Goal: Information Seeking & Learning: Check status

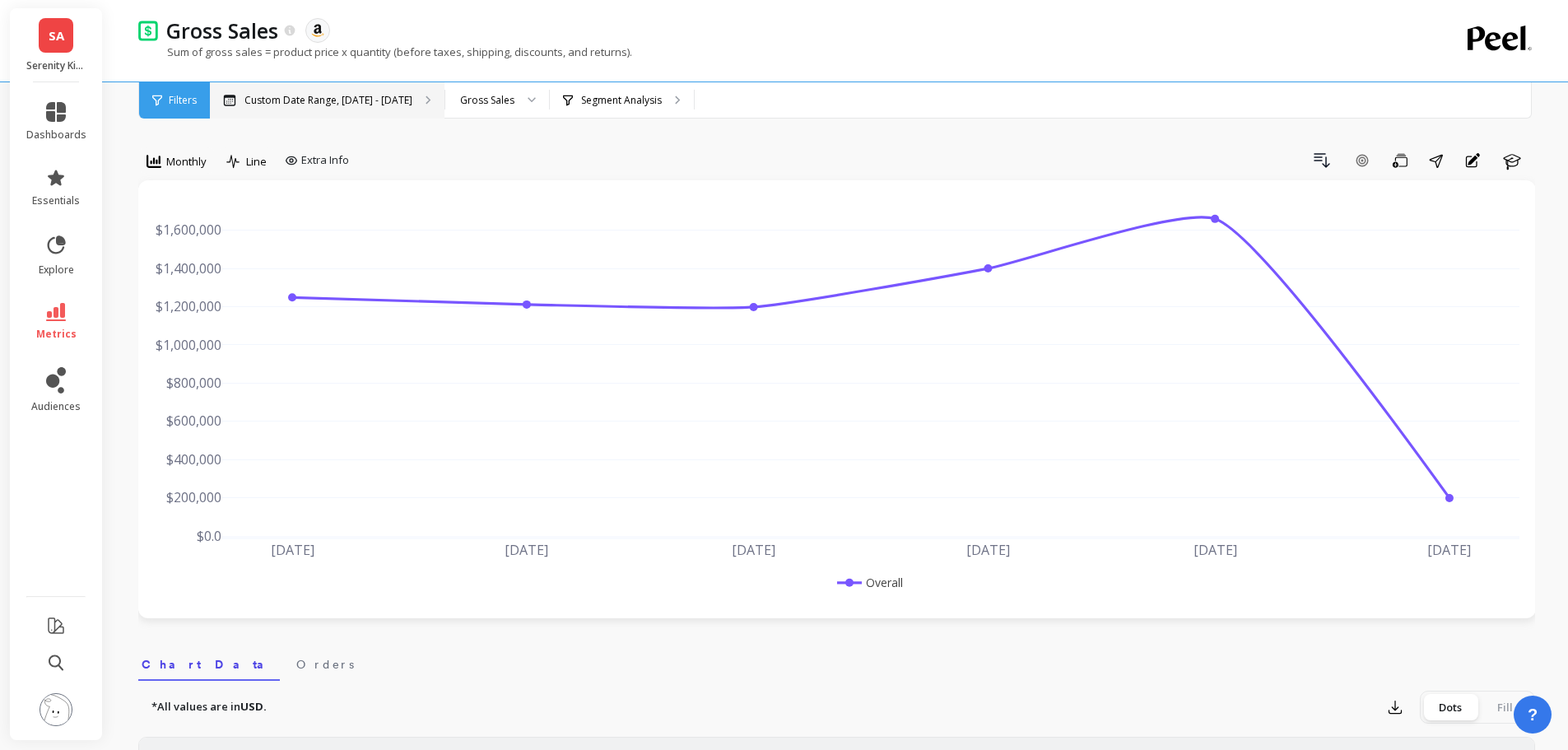
click at [425, 96] on icon at bounding box center [428, 100] width 5 height 9
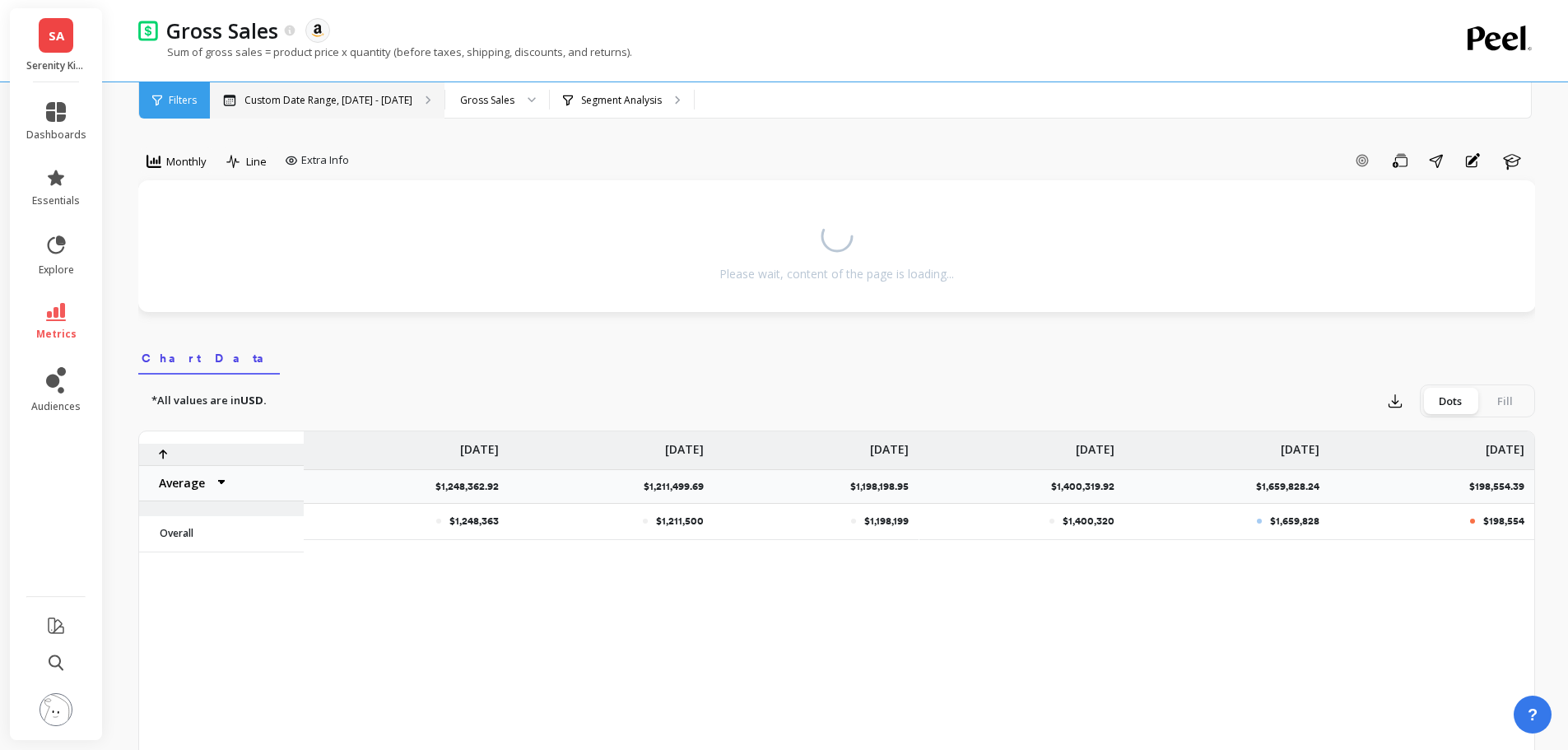
click at [413, 95] on div "Custom Date Range, [DATE] - [DATE]" at bounding box center [327, 100] width 235 height 37
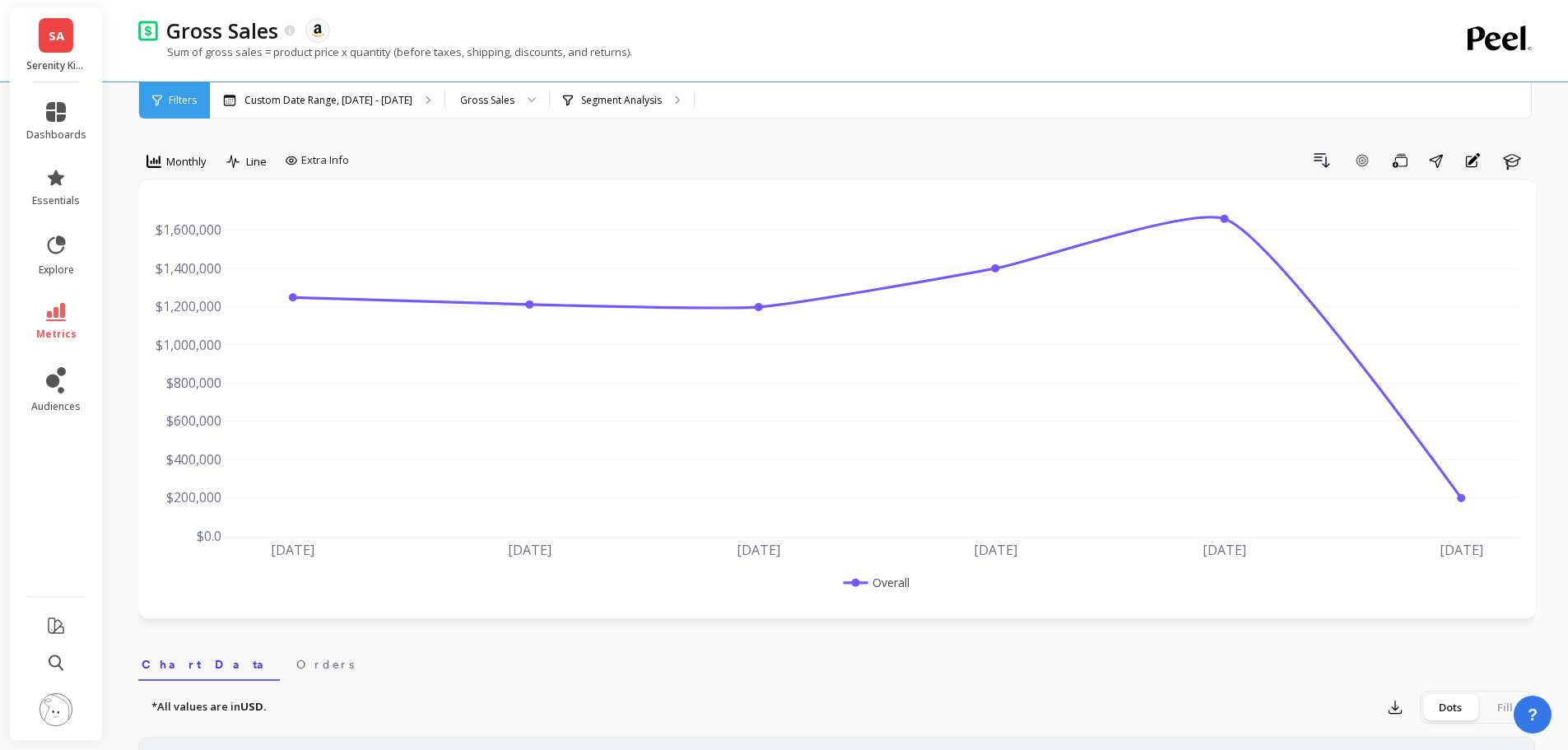
click at [46, 341] on li "metrics" at bounding box center [55, 321] width 79 height 58
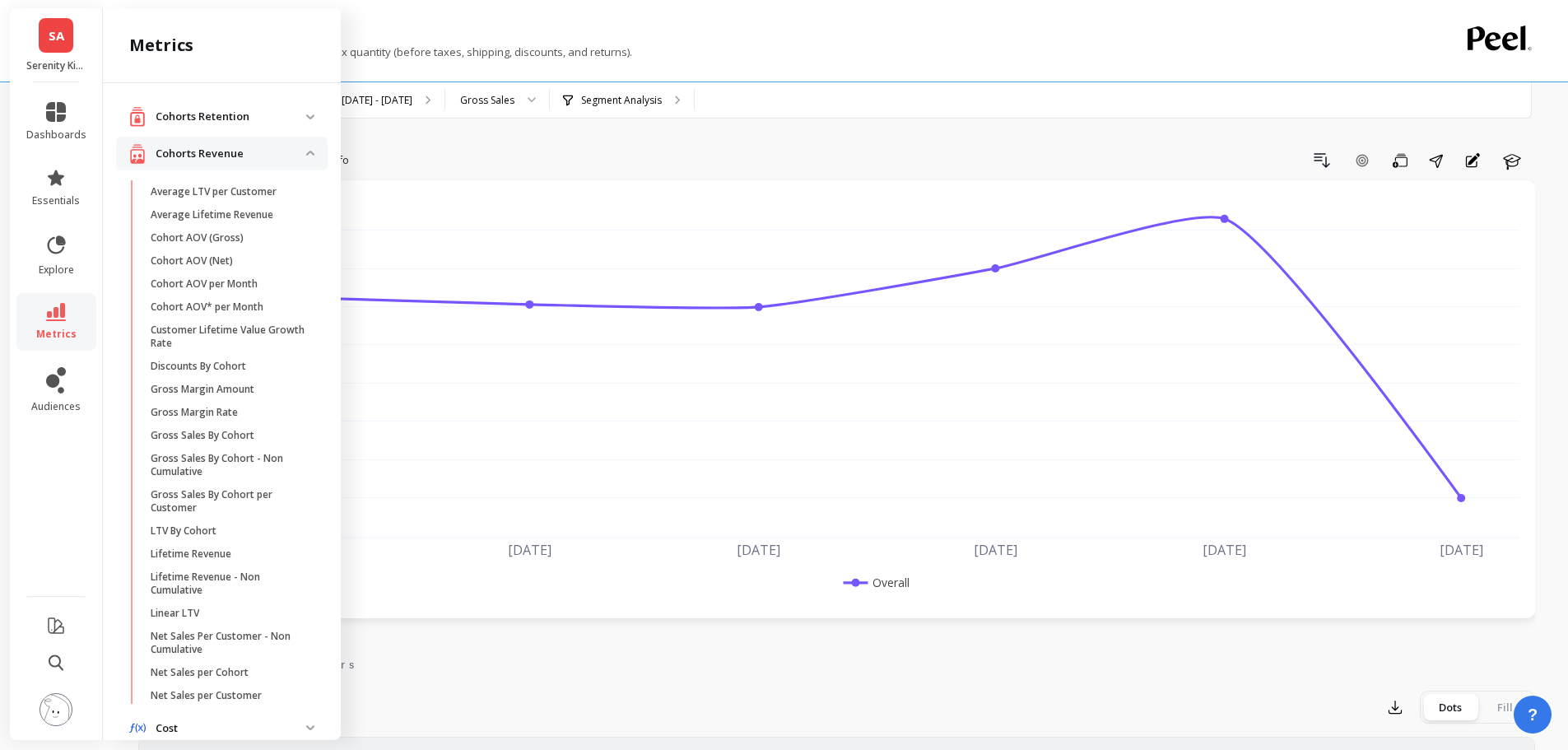
scroll to position [651, 0]
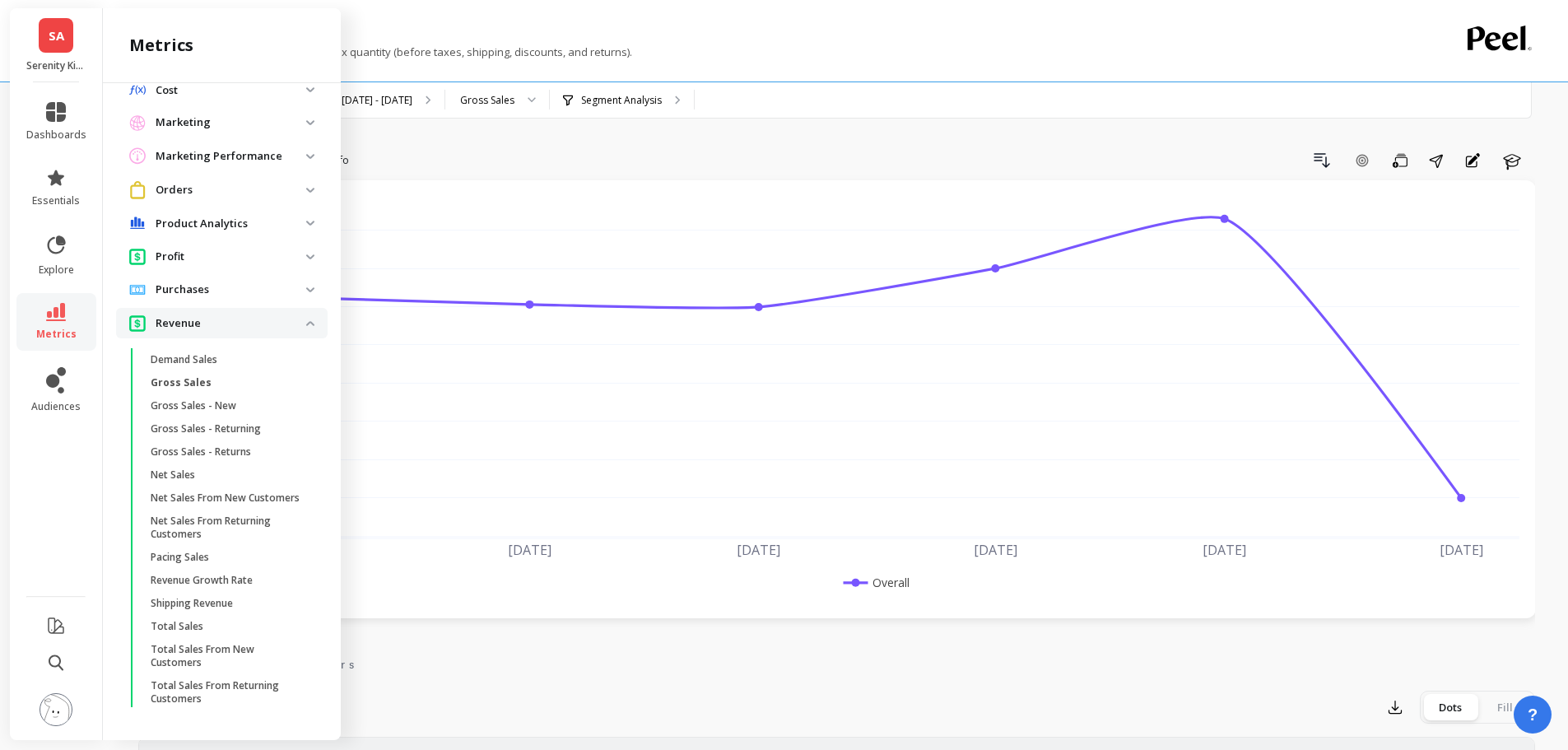
click at [233, 399] on p "Gross Sales - New" at bounding box center [194, 405] width 86 height 13
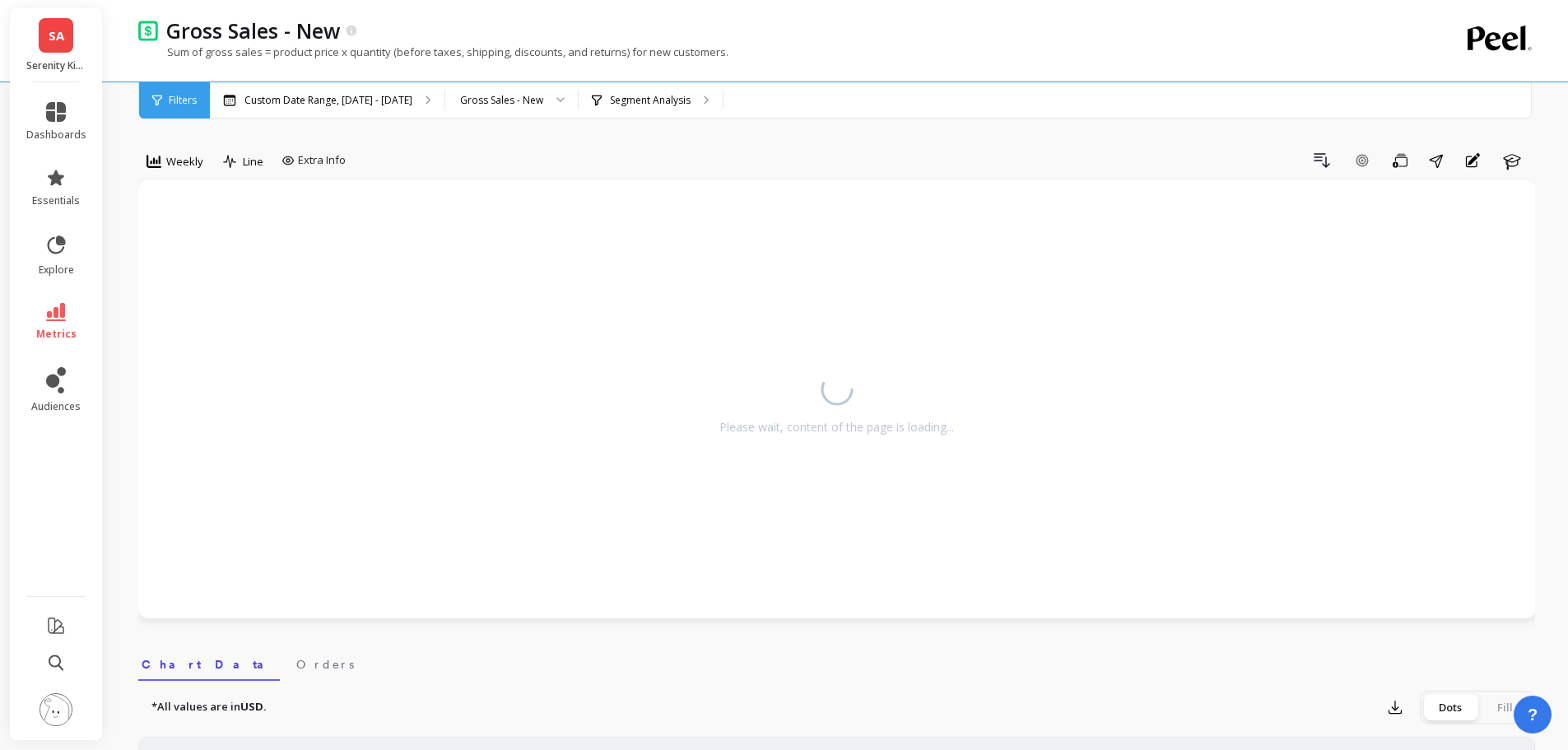
click at [38, 325] on link "metrics" at bounding box center [55, 321] width 60 height 38
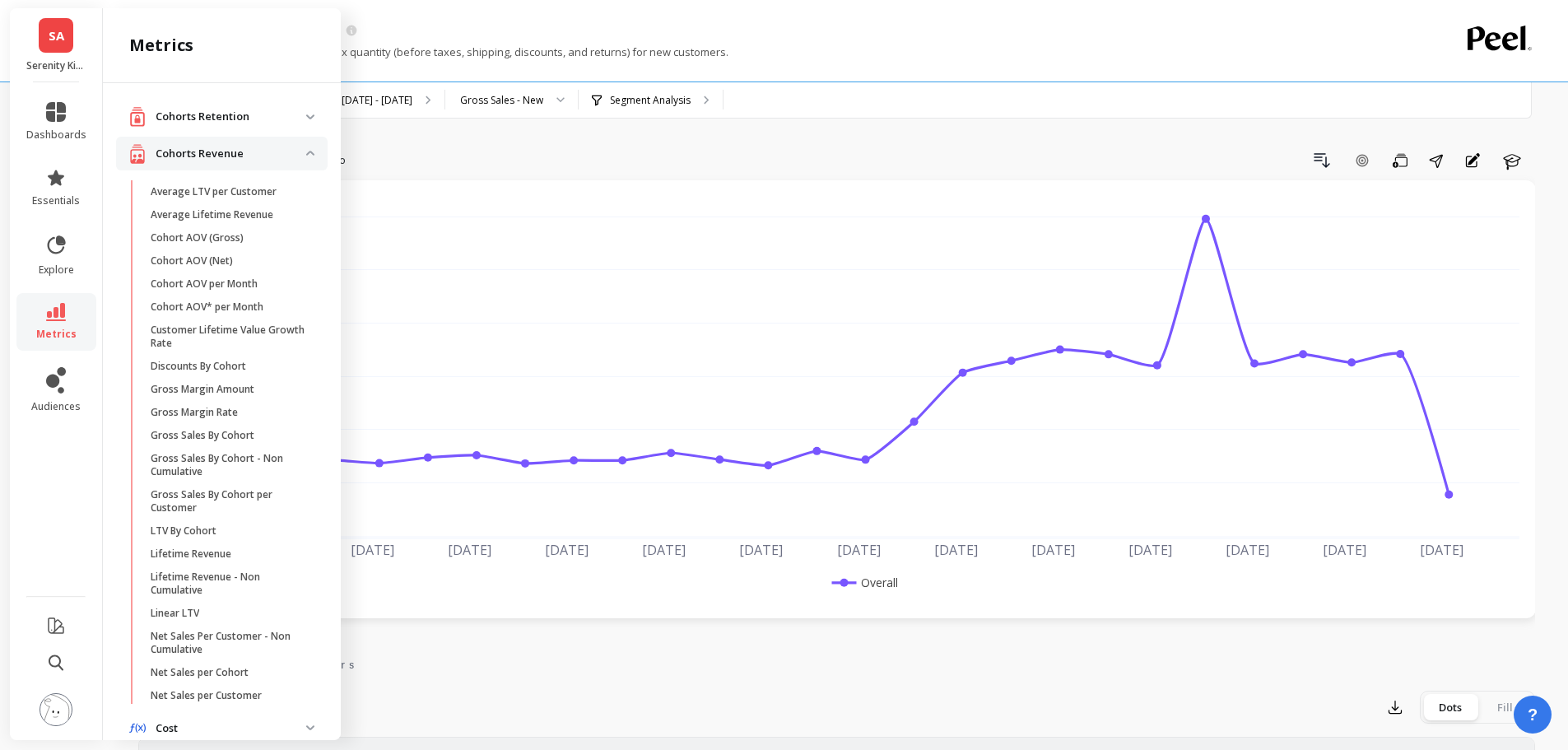
scroll to position [651, 0]
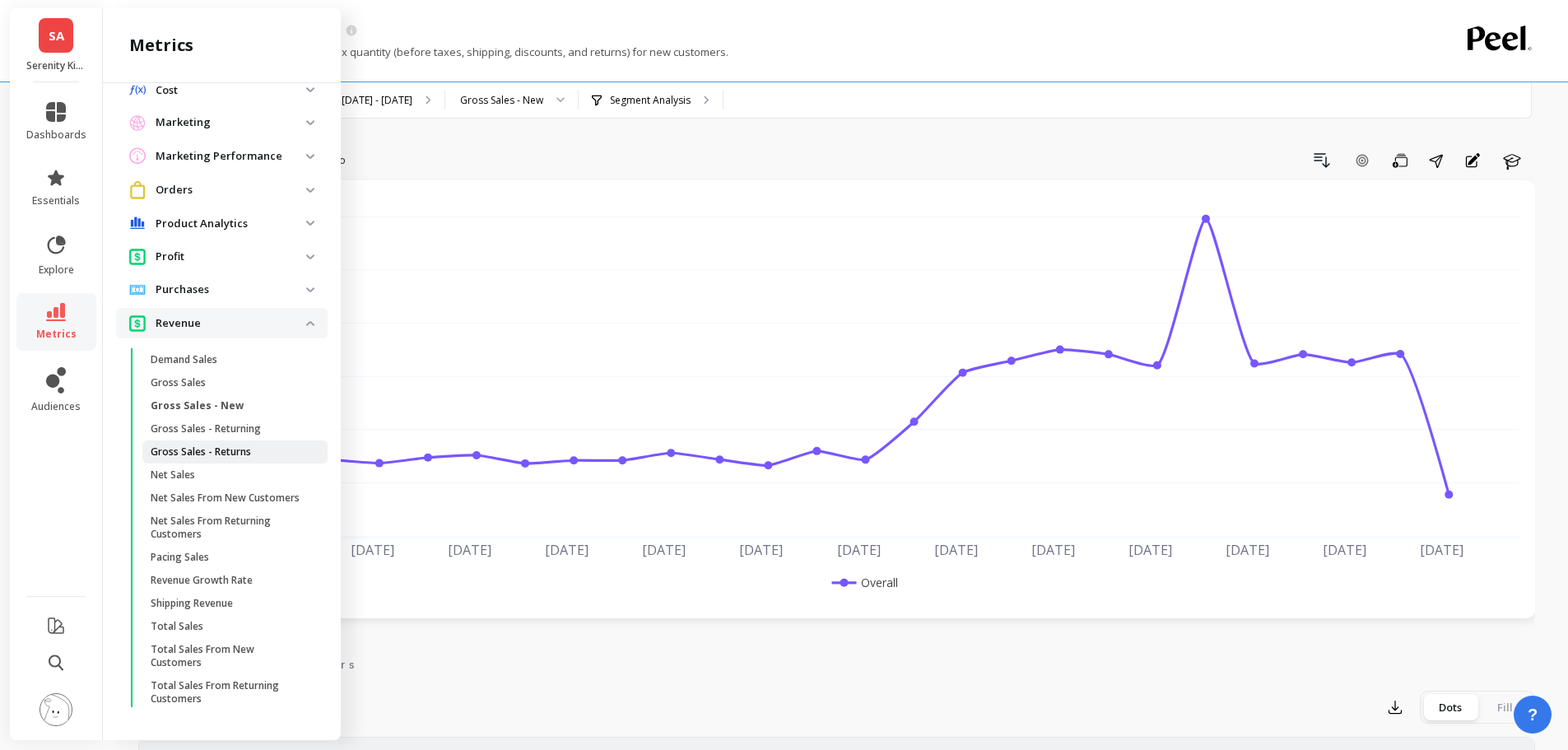
click at [199, 446] on p "Gross Sales - Returns" at bounding box center [201, 452] width 100 height 13
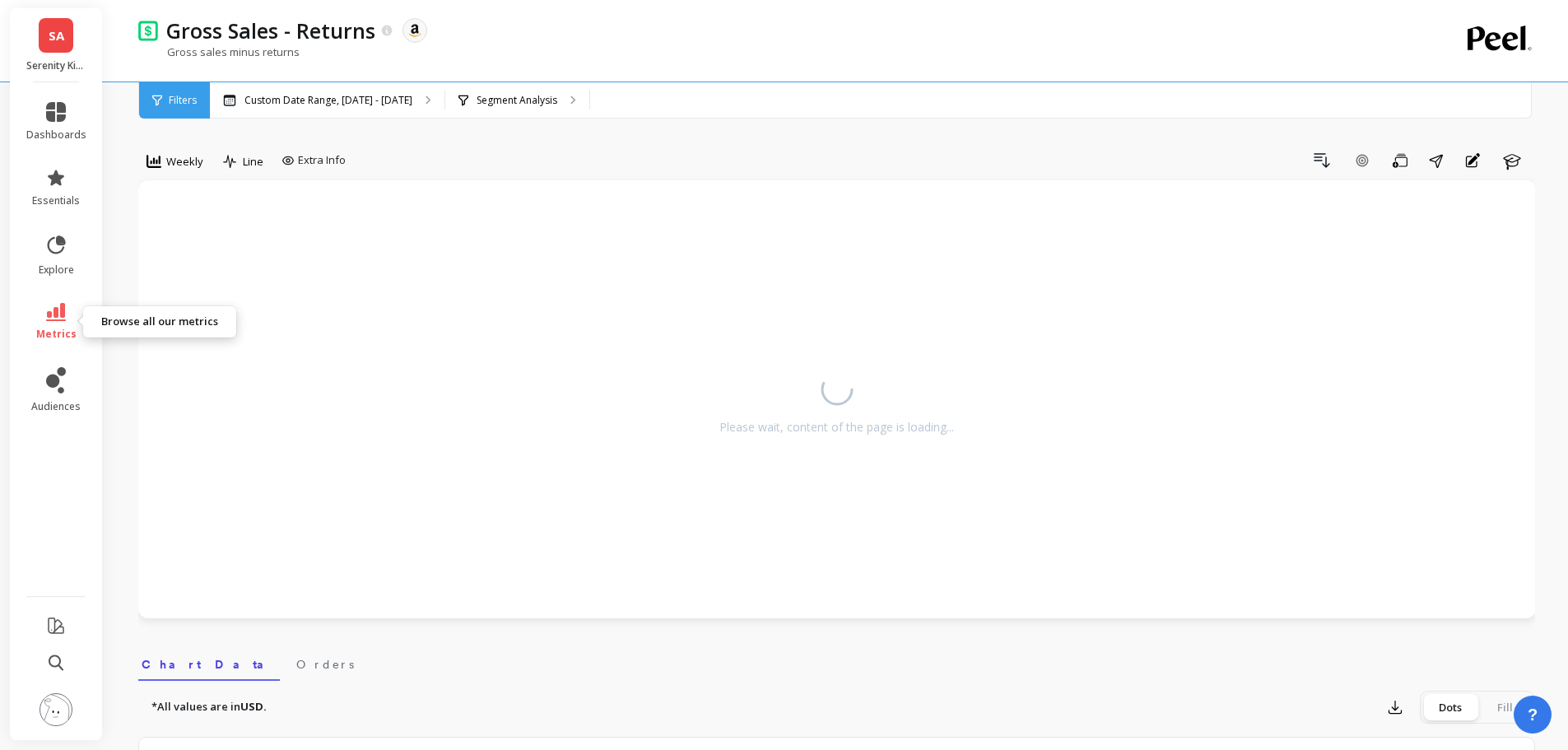
click at [57, 323] on link "metrics" at bounding box center [55, 321] width 60 height 38
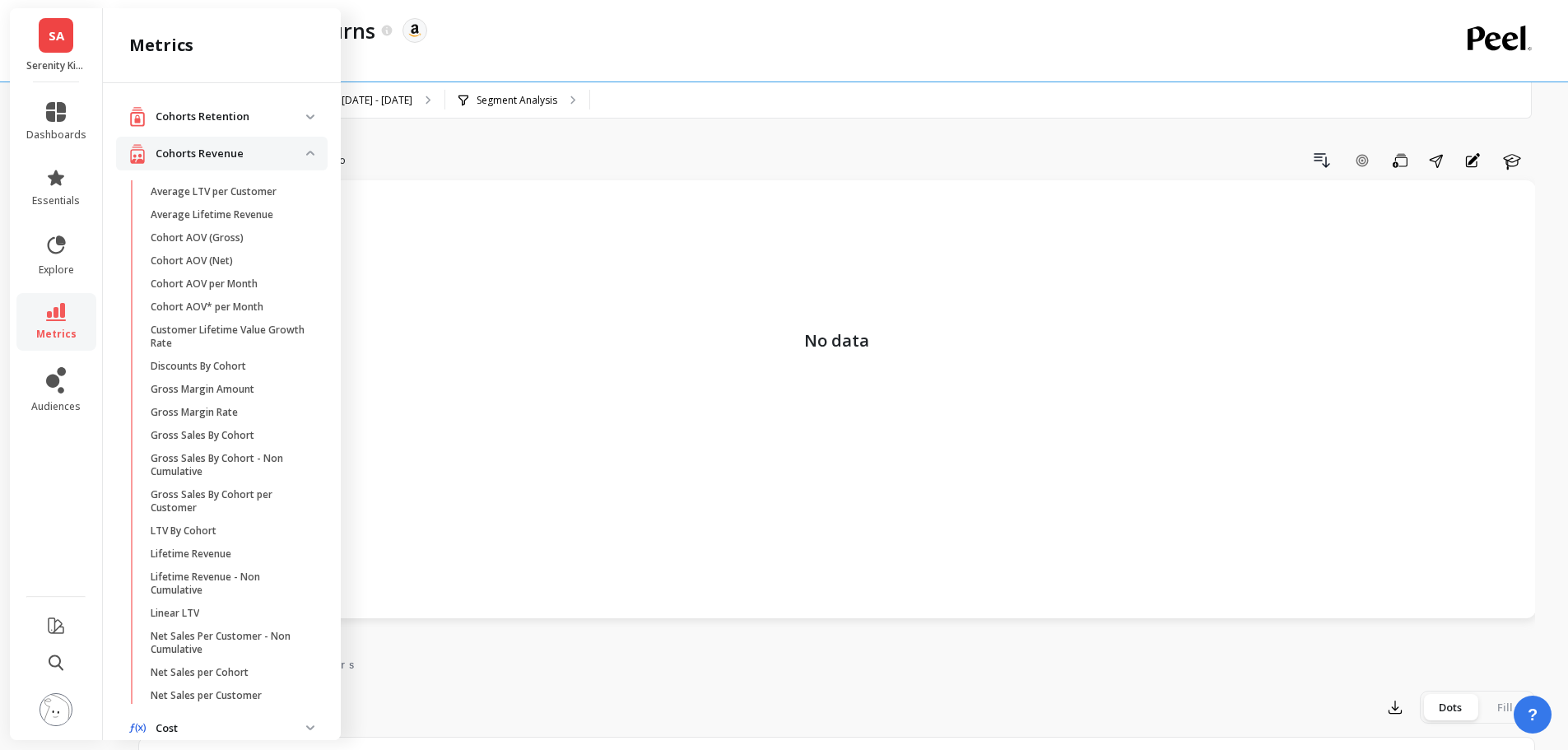
scroll to position [651, 0]
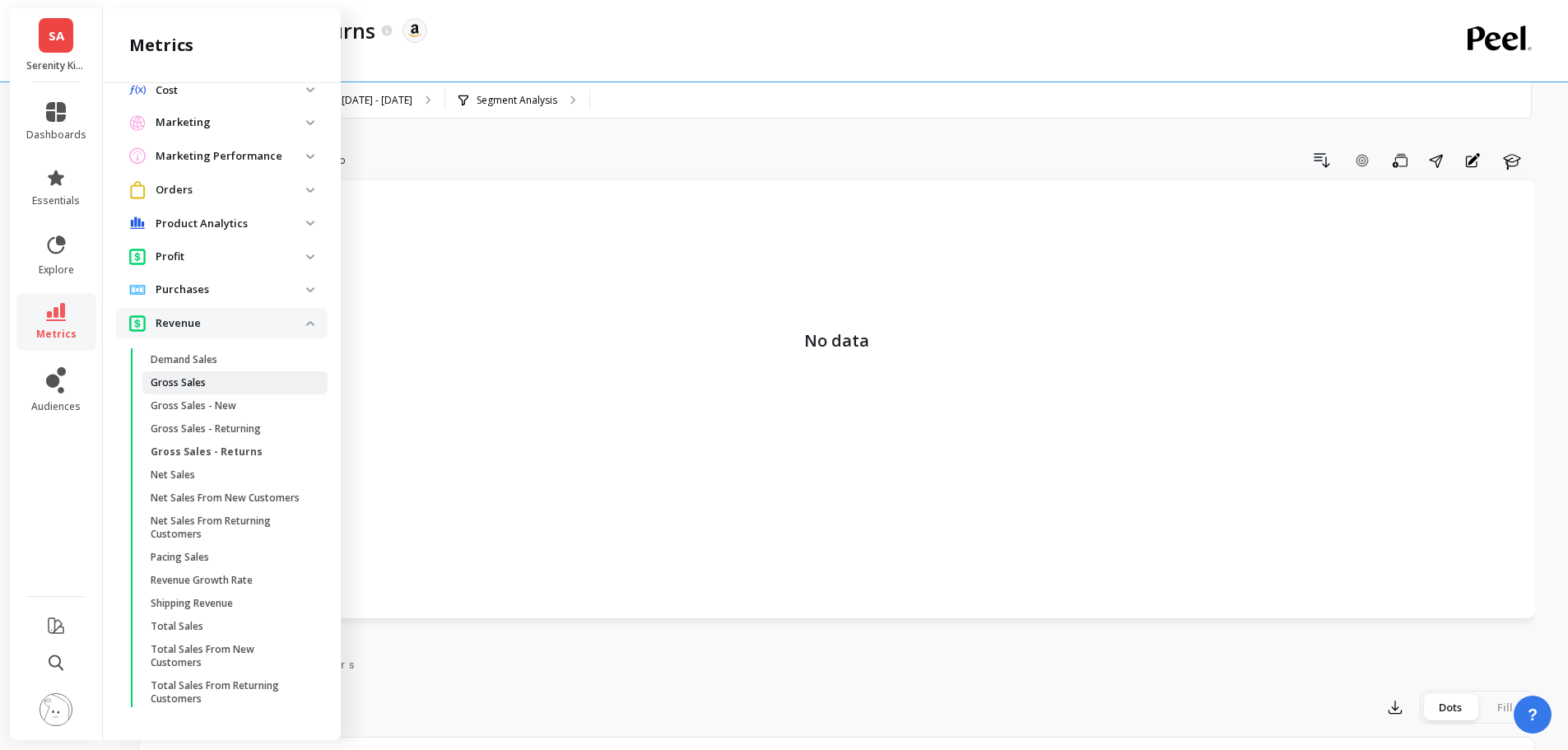
click at [208, 376] on span "Gross Sales" at bounding box center [229, 382] width 157 height 13
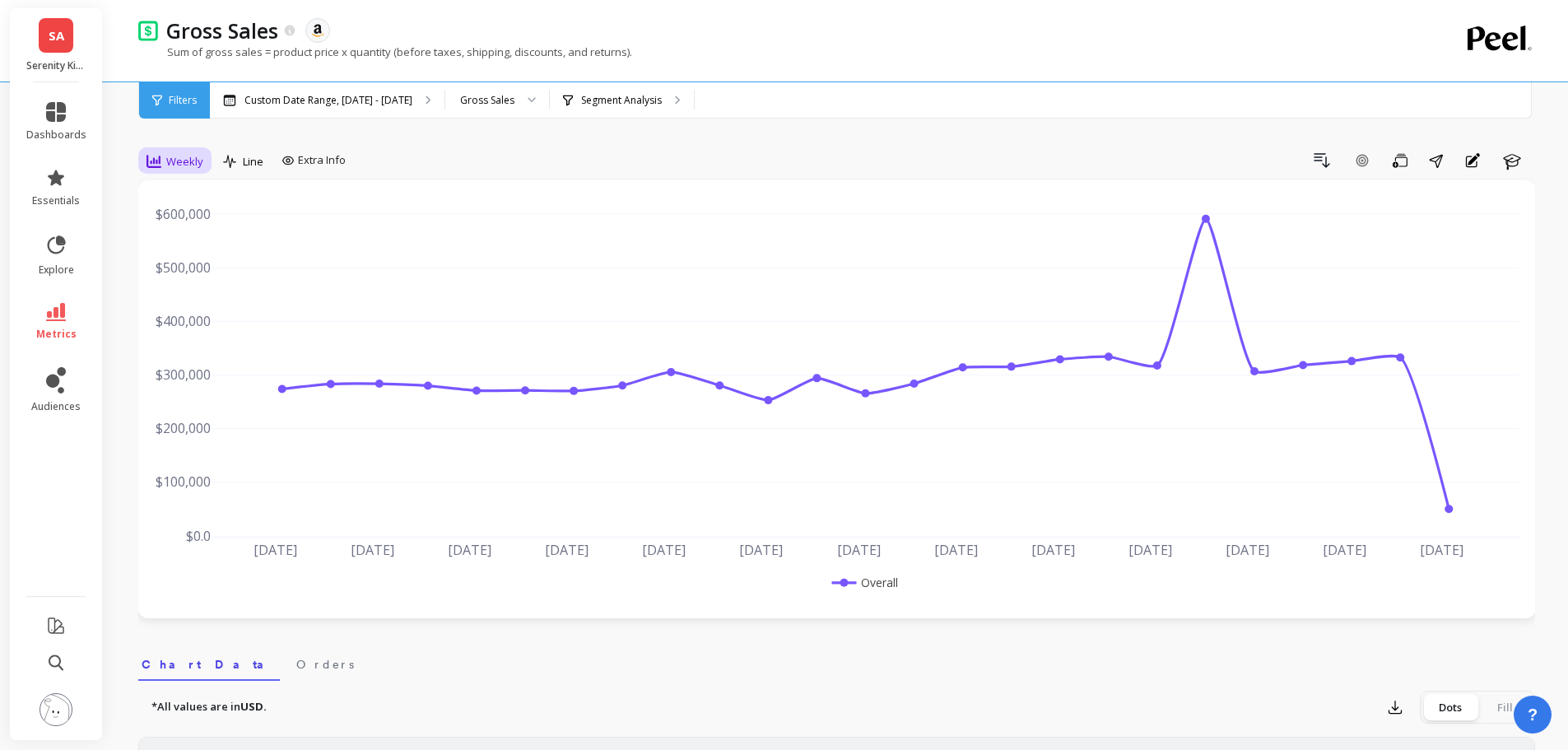
click at [183, 165] on span "Weekly" at bounding box center [184, 162] width 37 height 16
click at [204, 293] on div "Monthly" at bounding box center [198, 293] width 94 height 16
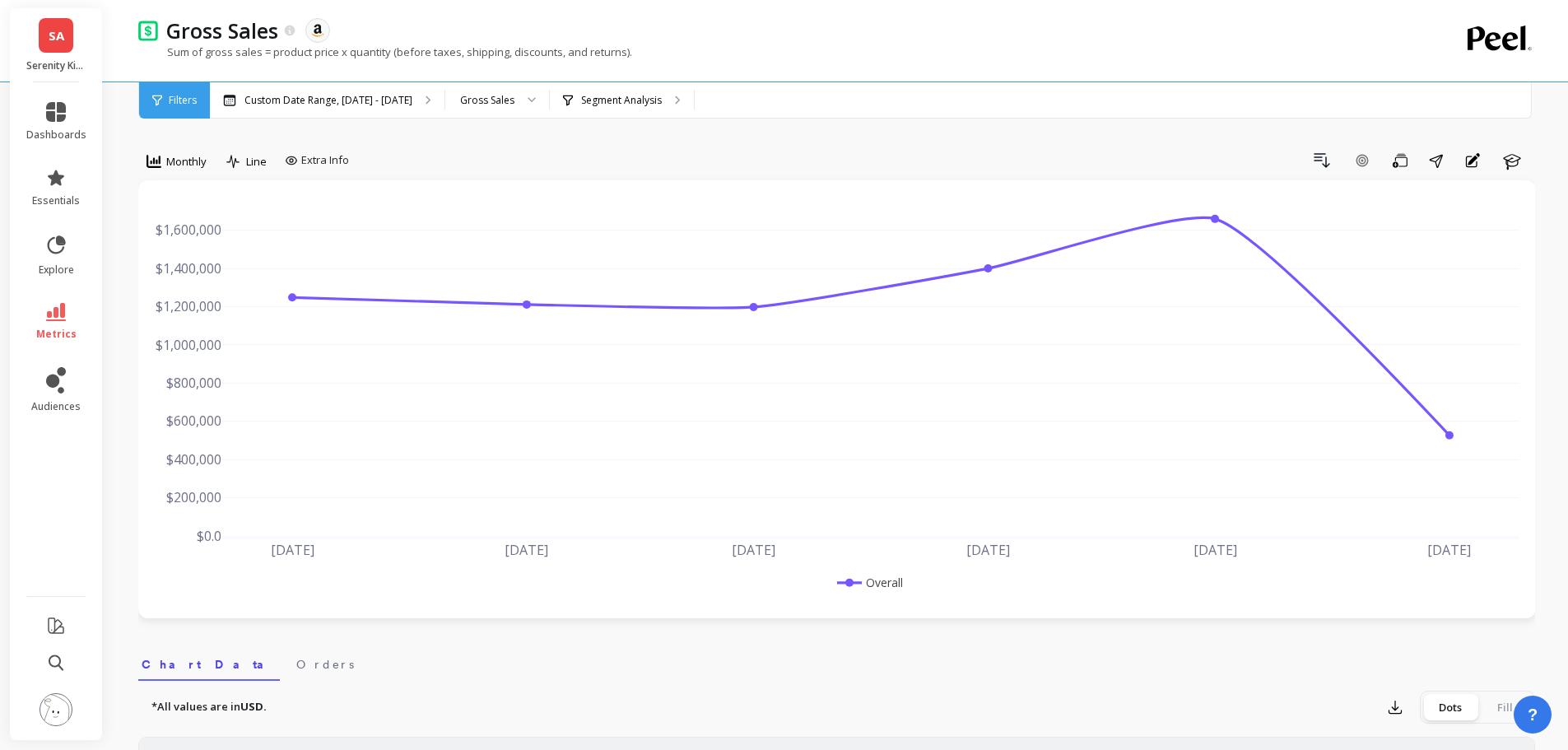
click at [49, 29] on span "SA" at bounding box center [56, 35] width 16 height 19
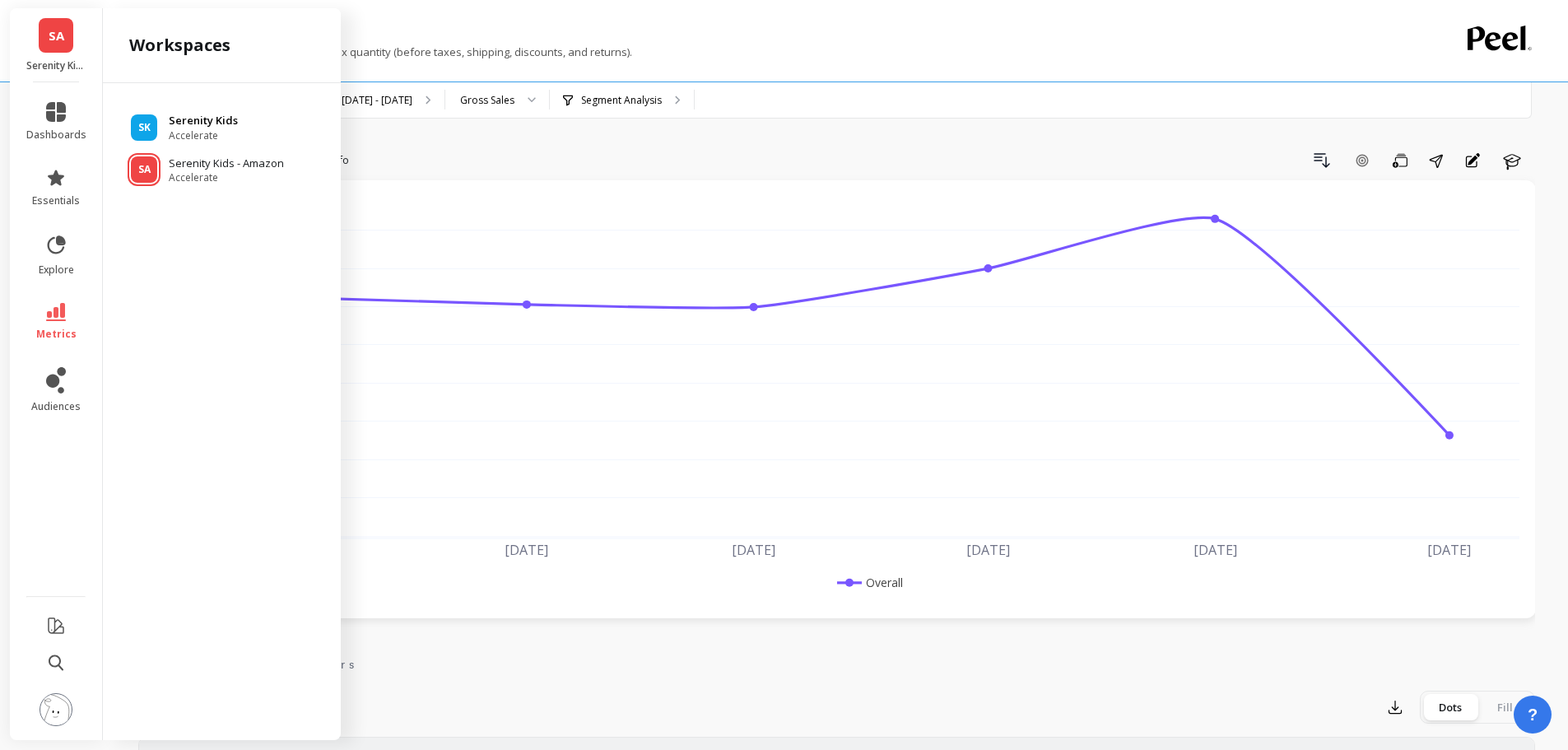
click at [206, 138] on span "Accelerate" at bounding box center [203, 136] width 69 height 13
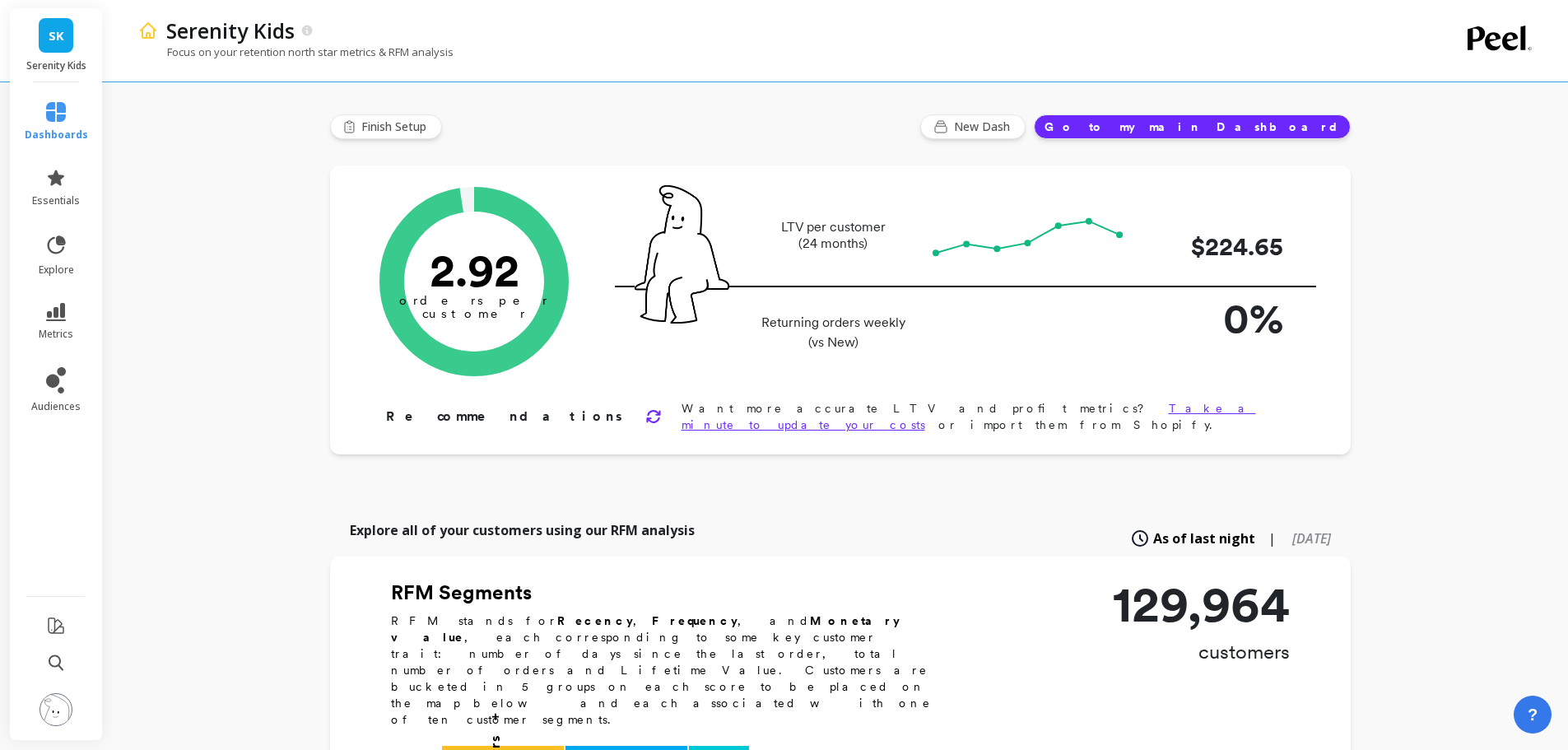
type input "Champions"
type input "11105"
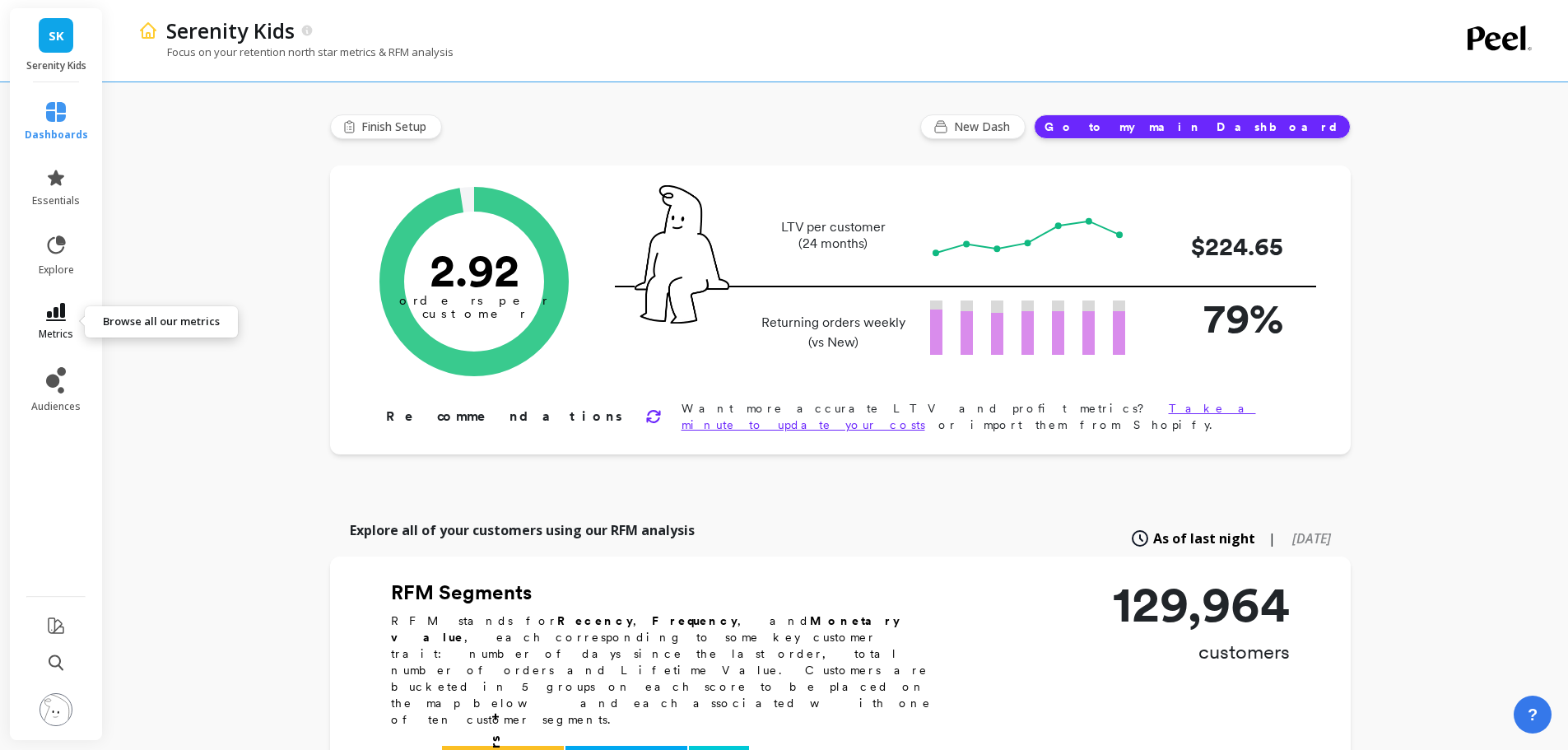
click at [59, 325] on link "metrics" at bounding box center [56, 321] width 63 height 38
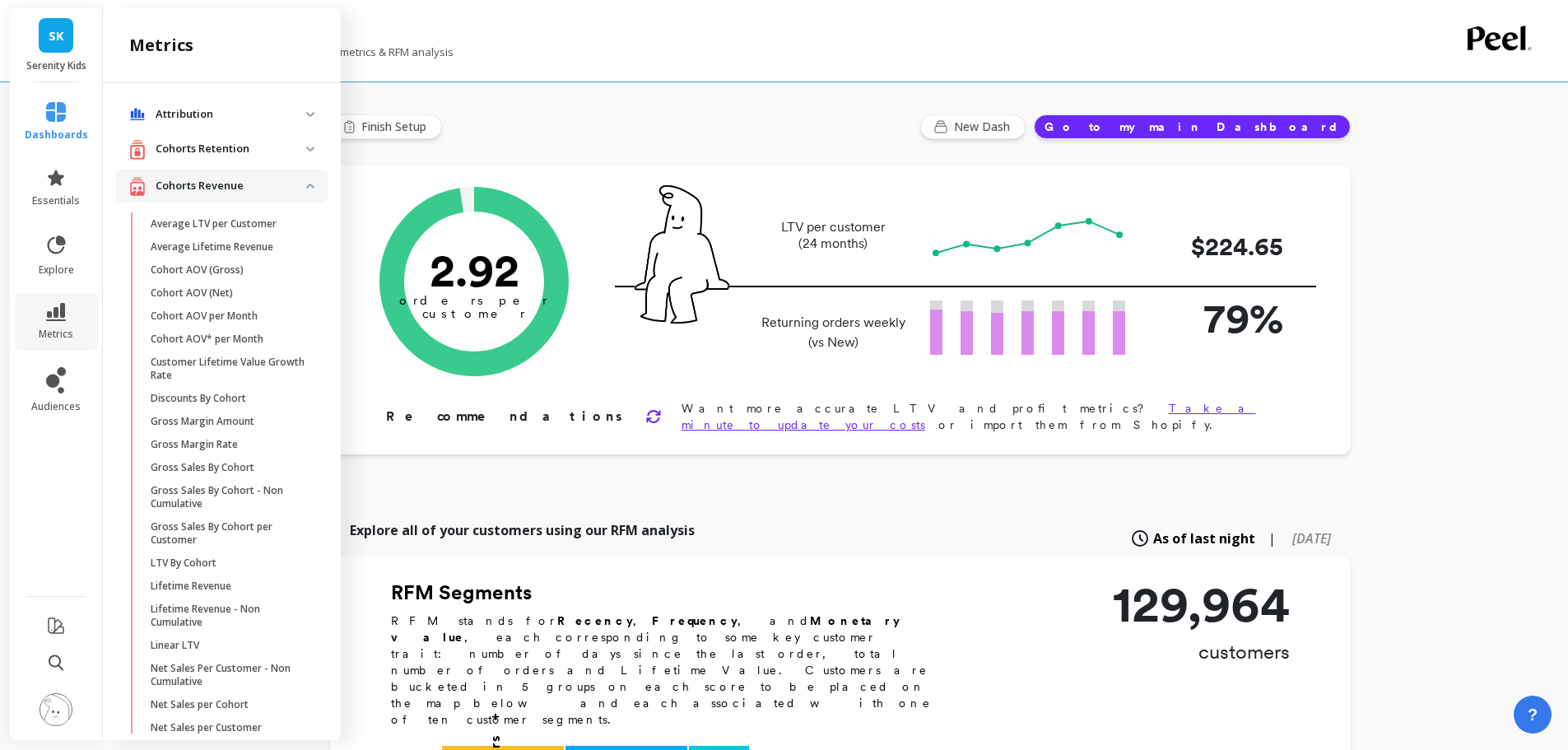
scroll to position [651, 0]
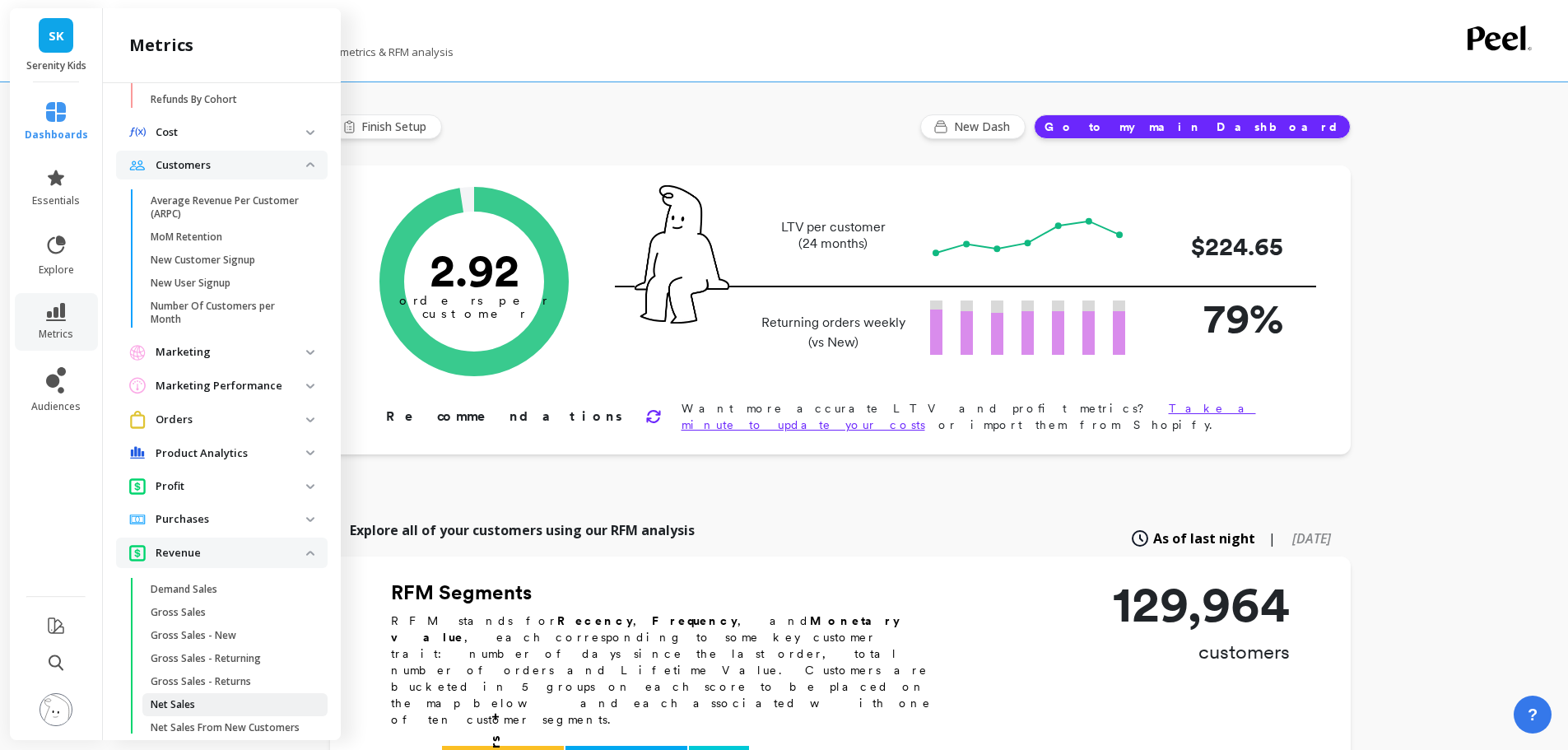
click at [212, 702] on span "Net Sales" at bounding box center [229, 704] width 157 height 13
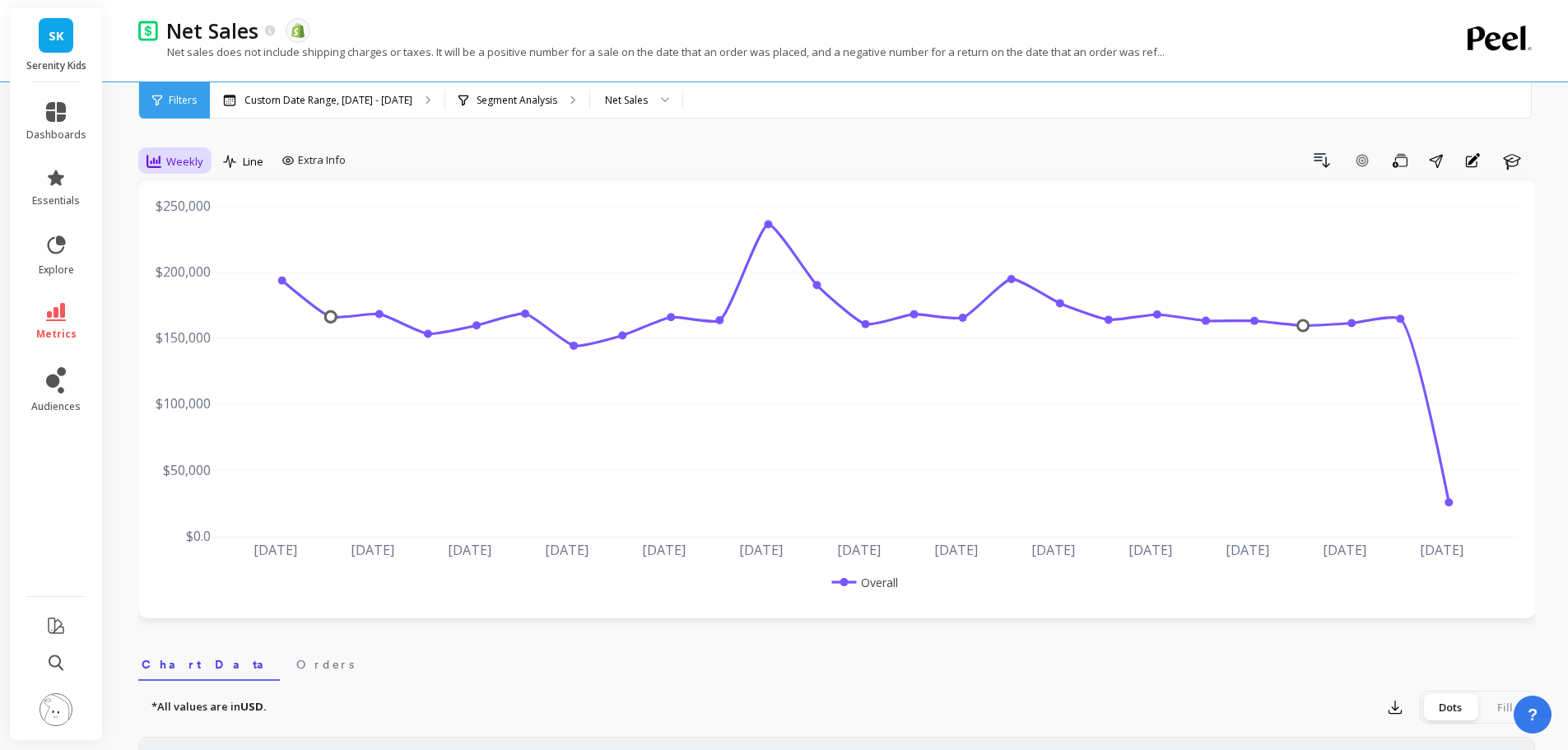
click at [181, 158] on span "Weekly" at bounding box center [184, 162] width 37 height 16
click at [196, 295] on div "Monthly" at bounding box center [198, 293] width 94 height 16
